Goal: Navigation & Orientation: Understand site structure

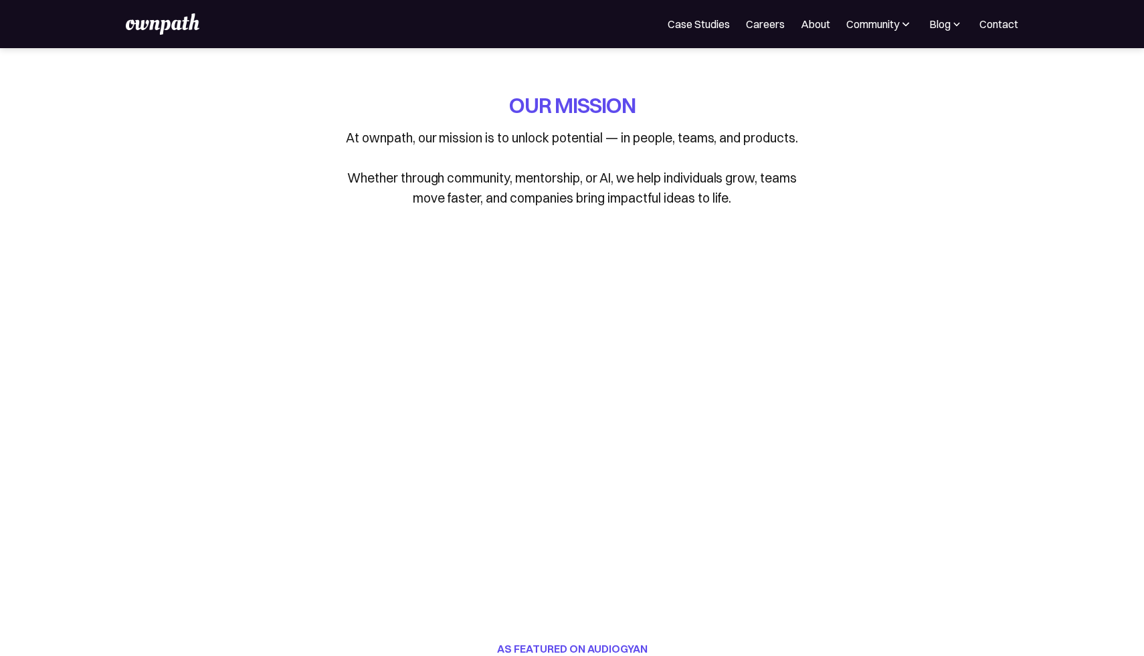
click at [166, 25] on img at bounding box center [163, 23] width 74 height 21
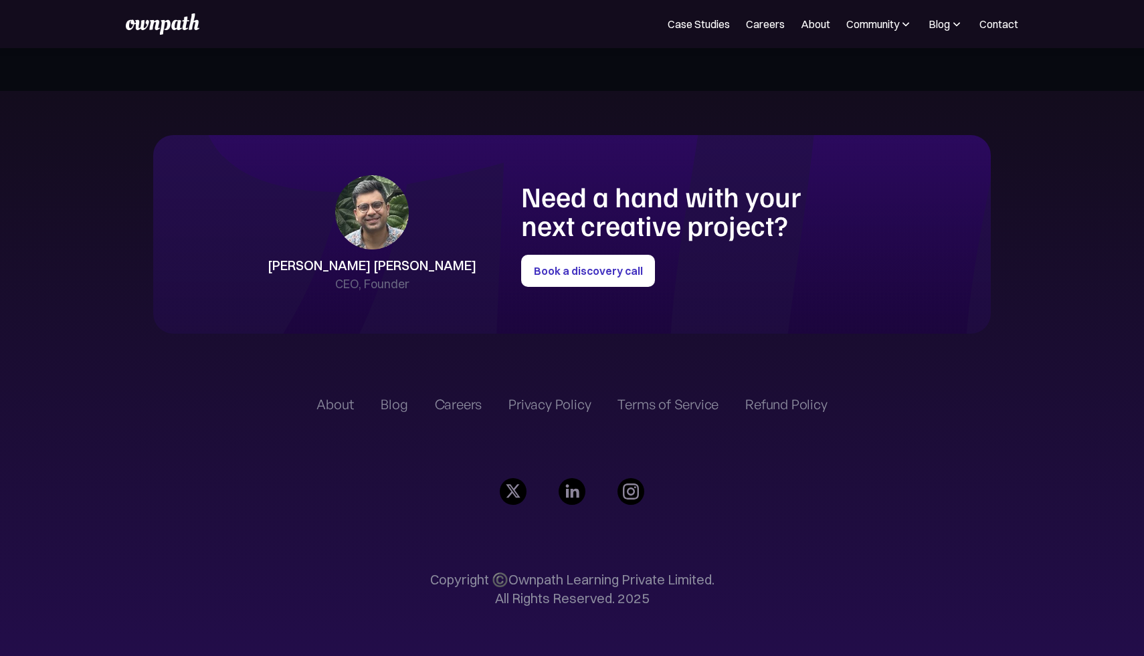
scroll to position [3113, 0]
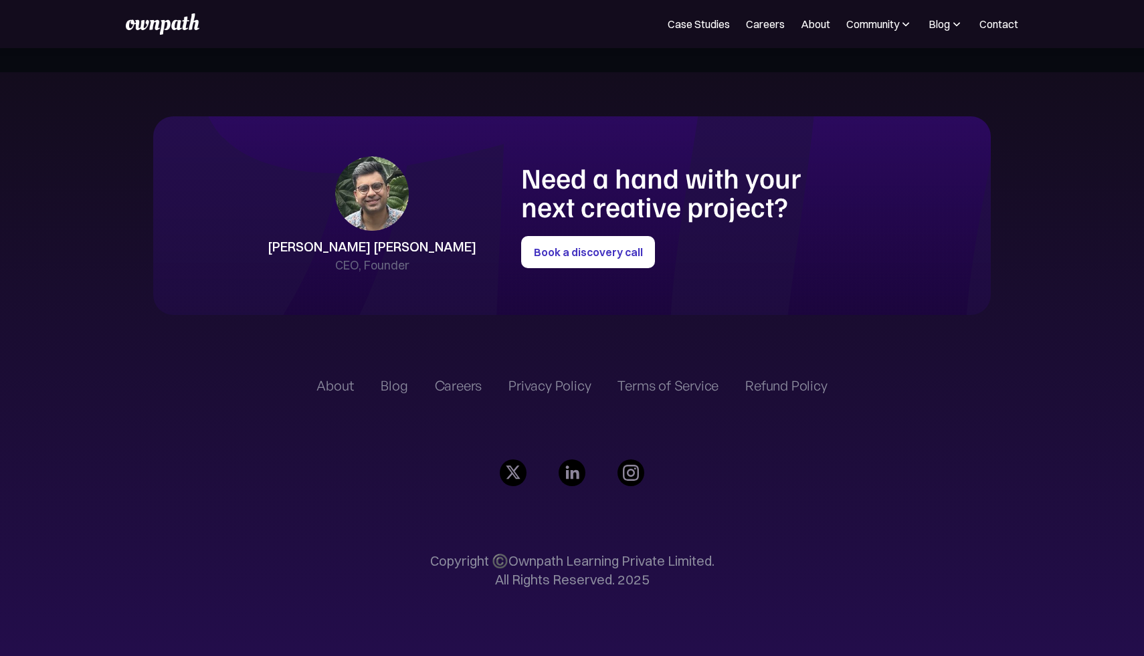
click at [333, 385] on div "About" at bounding box center [334, 386] width 37 height 16
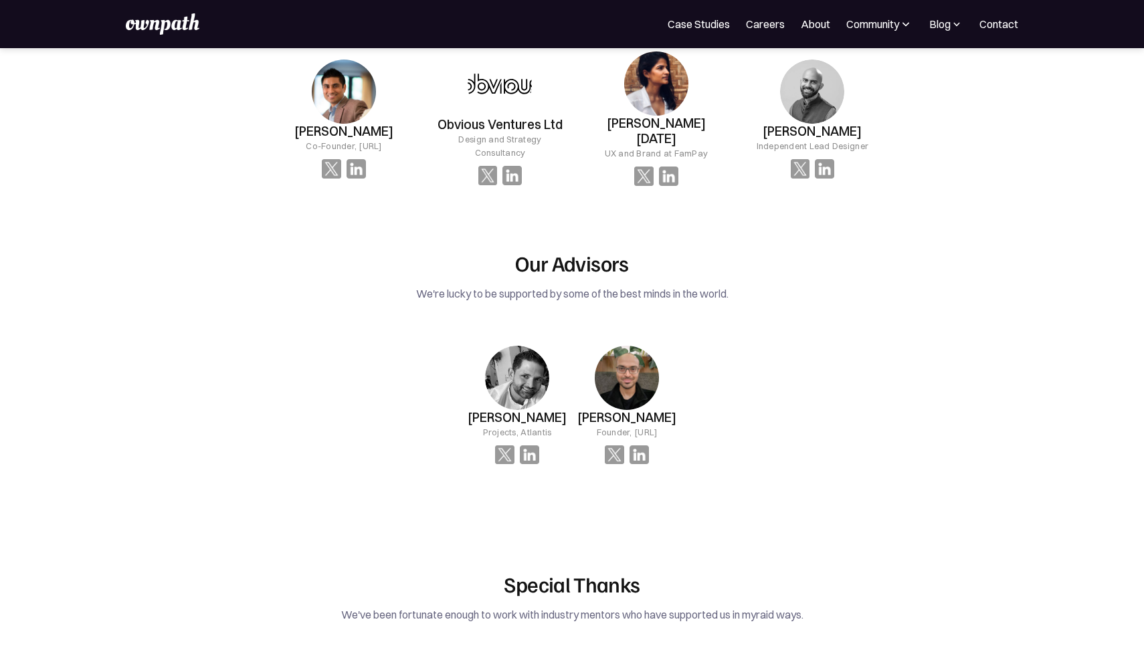
scroll to position [2177, 0]
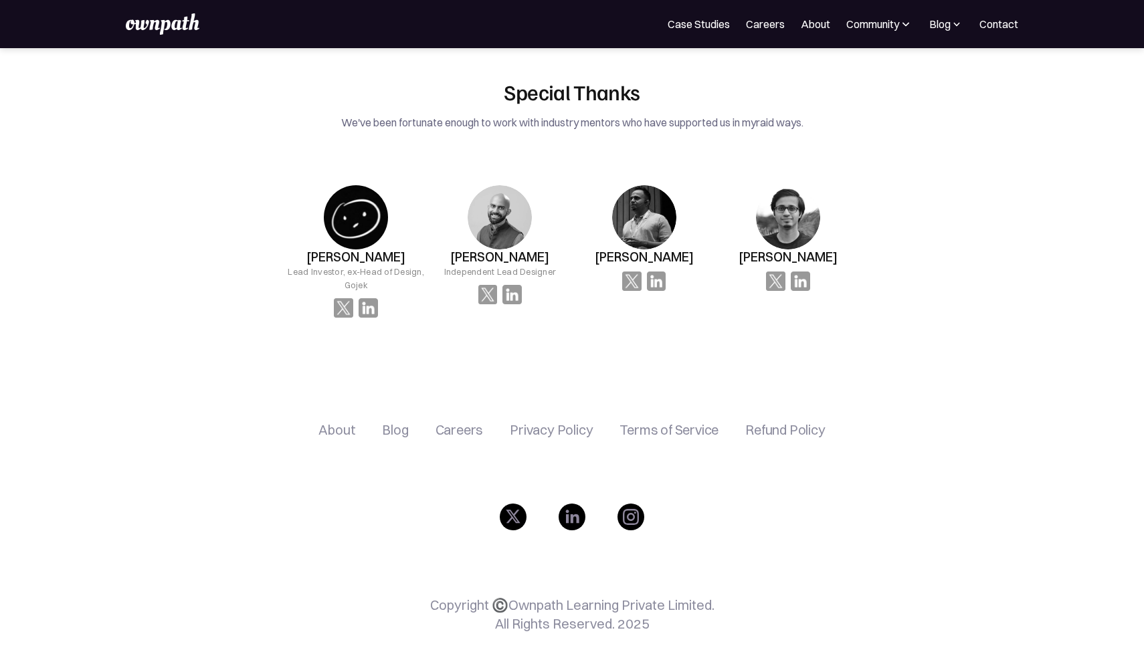
click at [464, 422] on div "Careers" at bounding box center [460, 430] width 48 height 16
click at [557, 422] on div "Privacy Policy" at bounding box center [551, 430] width 83 height 16
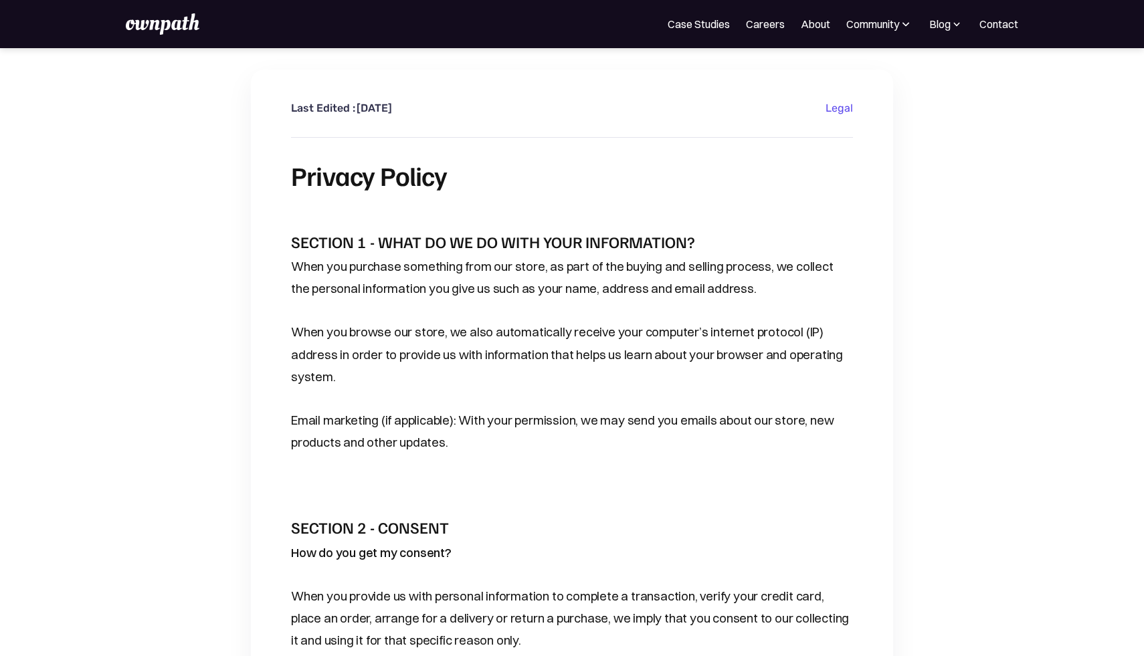
click at [174, 27] on img at bounding box center [163, 23] width 74 height 21
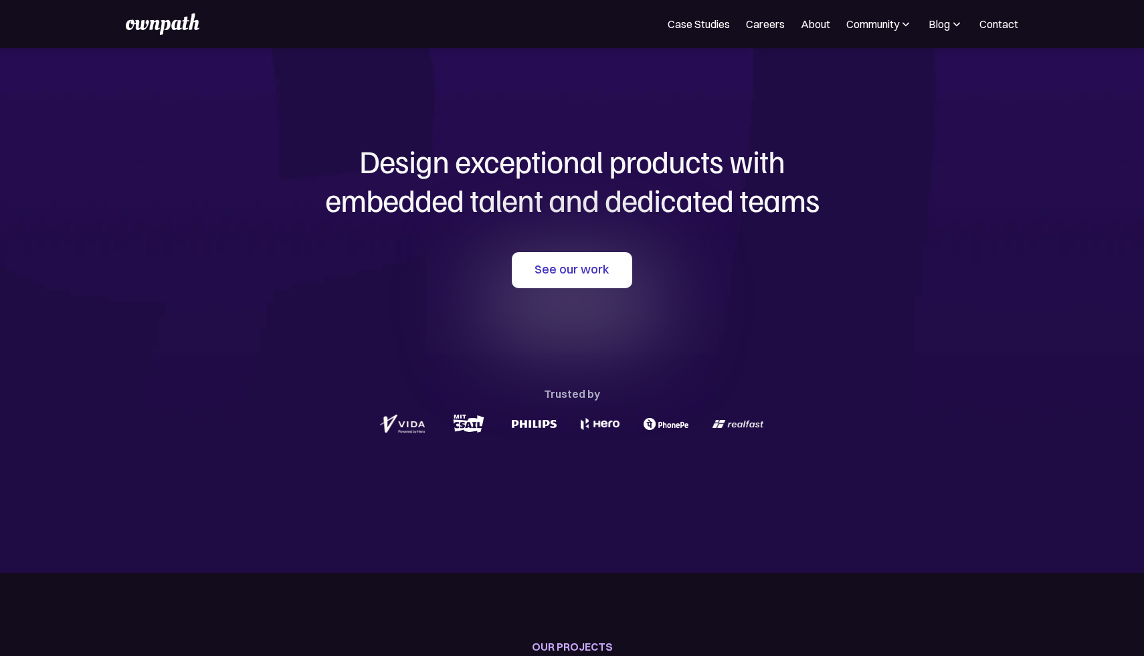
click at [902, 26] on img at bounding box center [905, 23] width 13 height 13
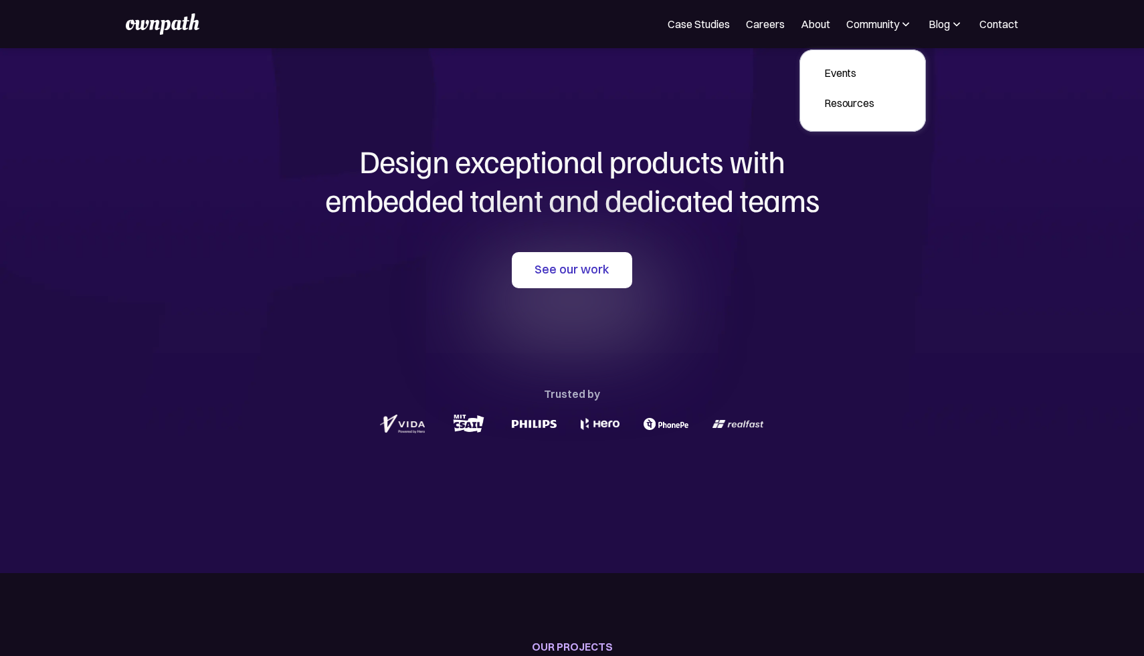
click at [953, 218] on section "Design exceptional products with embedded talent and dedicated teams with us Se…" at bounding box center [572, 310] width 1144 height 525
